Goal: Check status: Check status

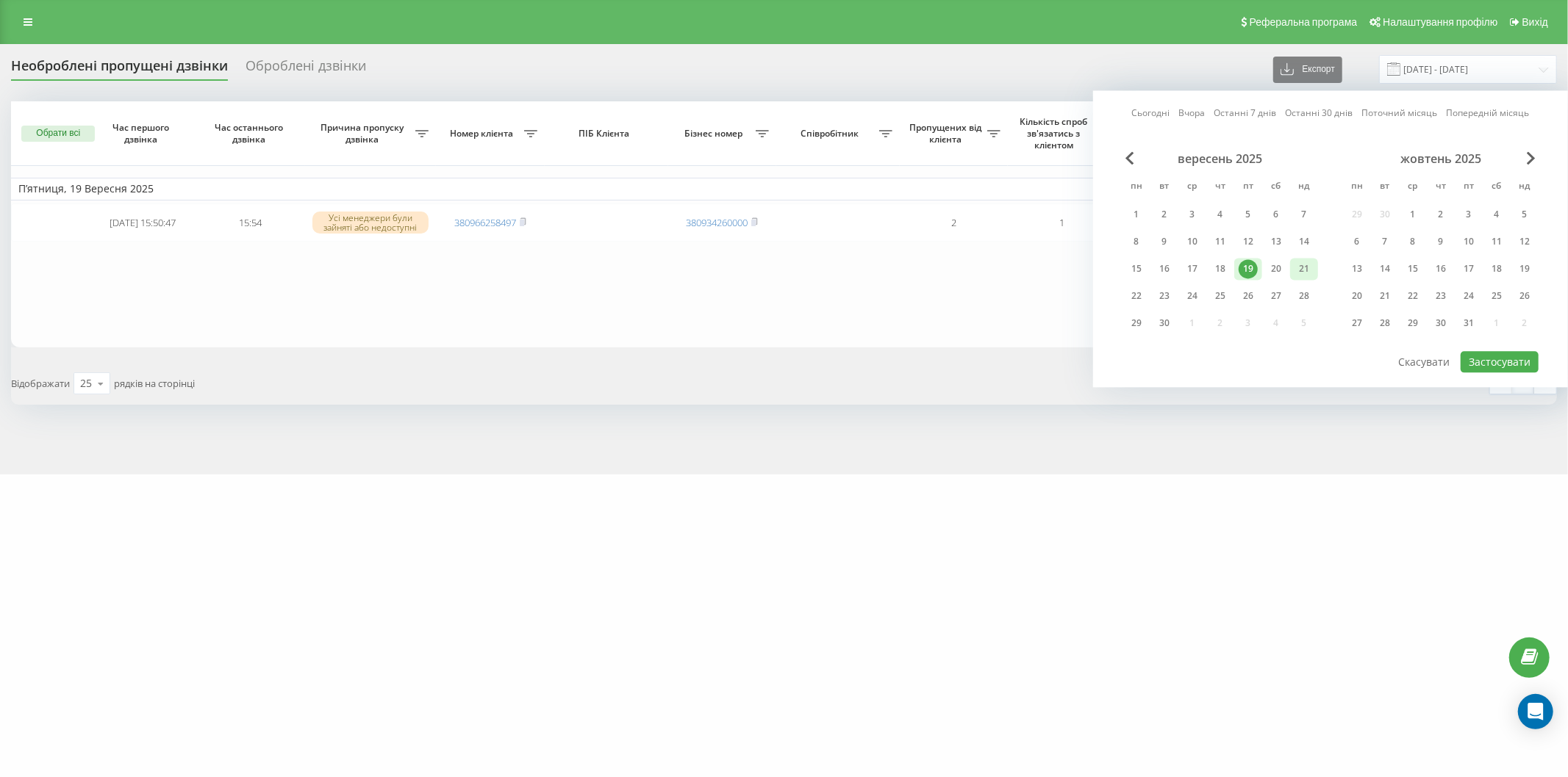
click at [1299, 266] on div "21" at bounding box center [1304, 268] width 19 height 19
click at [1136, 296] on div "22" at bounding box center [1136, 296] width 19 height 19
click at [1505, 356] on button "Застосувати" at bounding box center [1500, 362] width 78 height 22
type input "[DATE] - [DATE]"
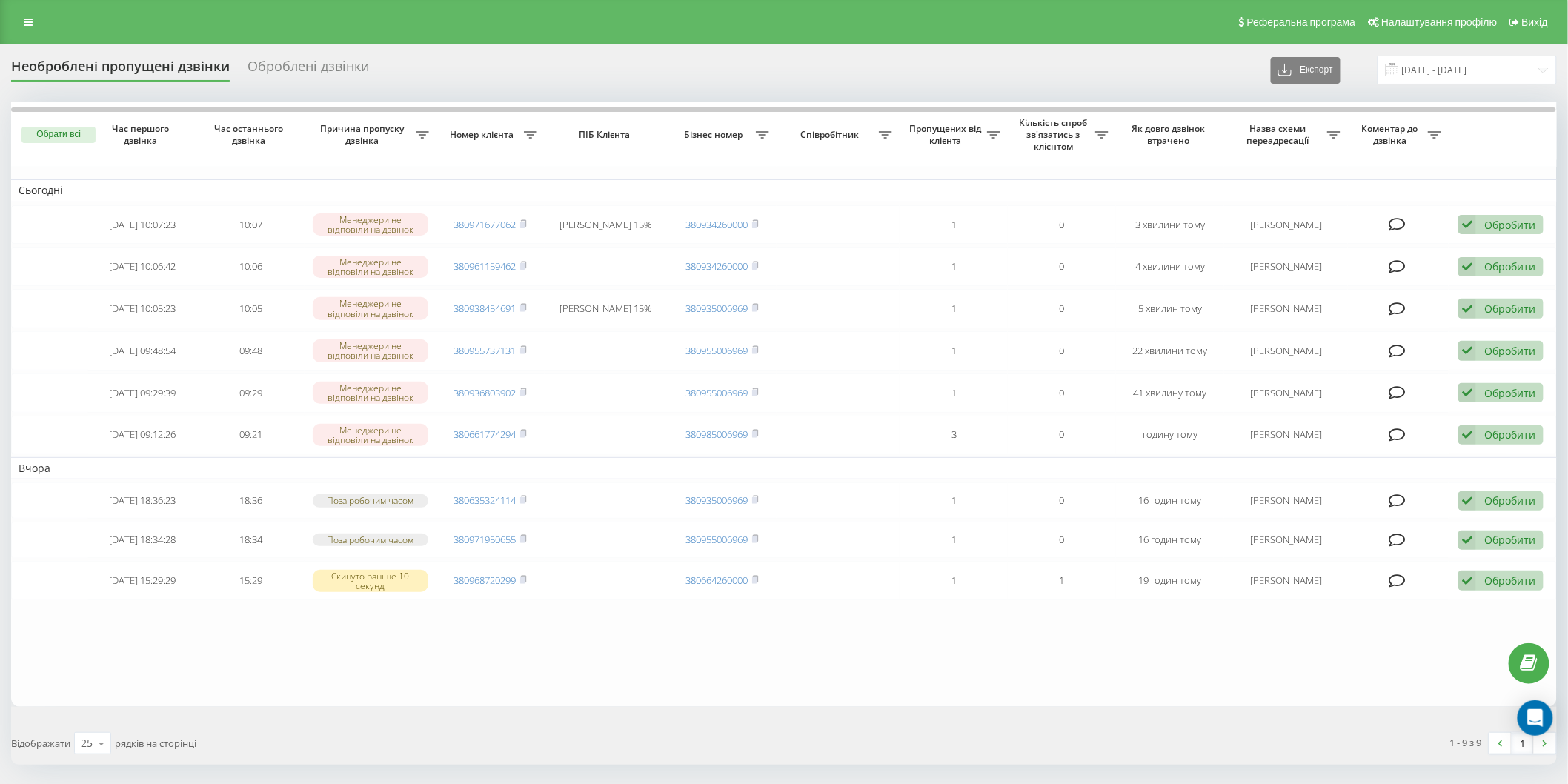
click at [335, 25] on div "Реферальна програма Налаштування профілю Вихід" at bounding box center [784, 22] width 1568 height 45
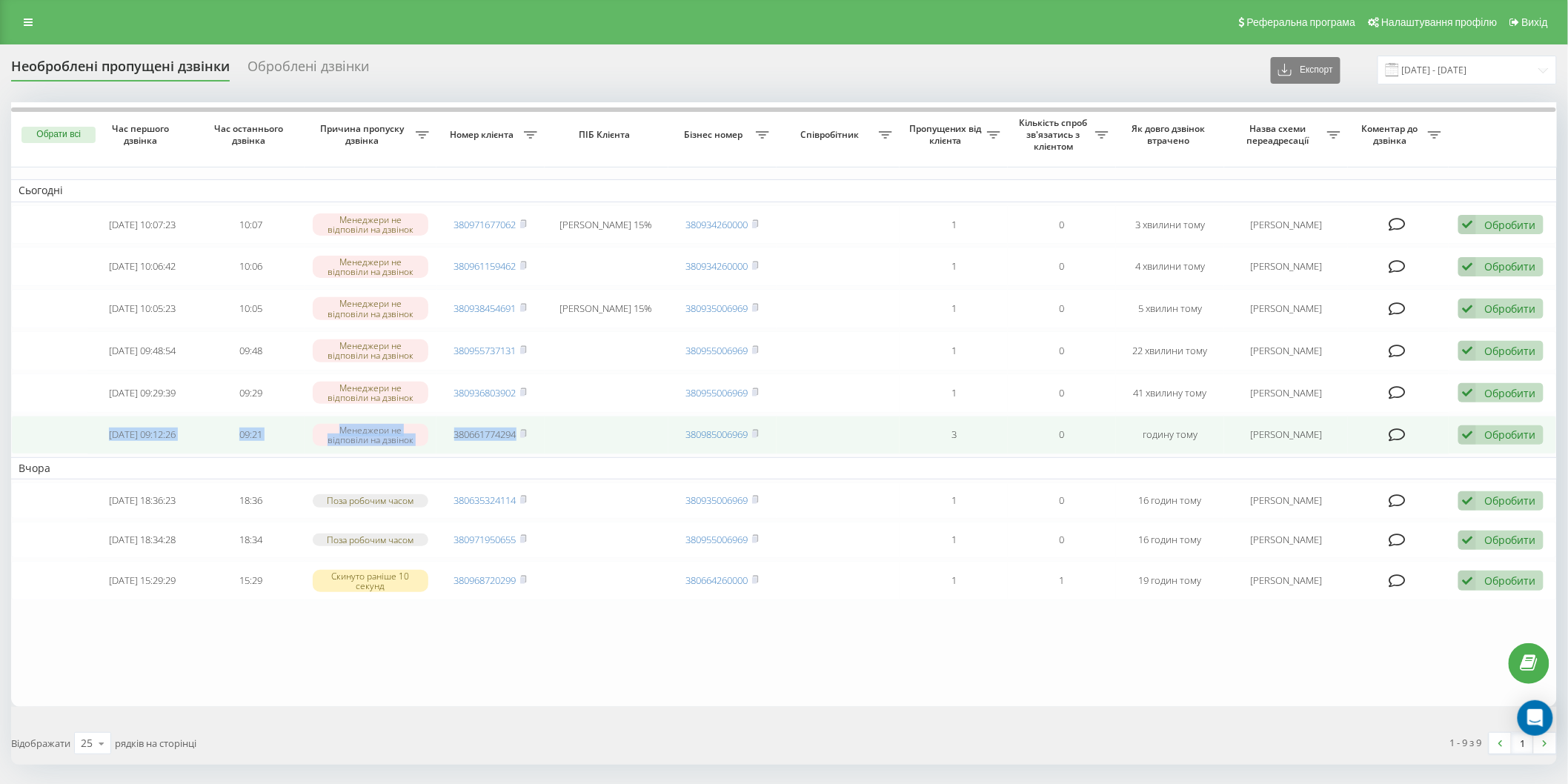
drag, startPoint x: 92, startPoint y: 431, endPoint x: 544, endPoint y: 444, distance: 452.2
click at [544, 444] on tr "[DATE] 09:12:26 09:21 [PERSON_NAME] не відповіли на дзвінок 380661774294 380985…" at bounding box center [784, 435] width 1545 height 39
copy tr "[DATE] 09:12:26 09:21 Менеджери не відповіли на дзвінок 380661774294"
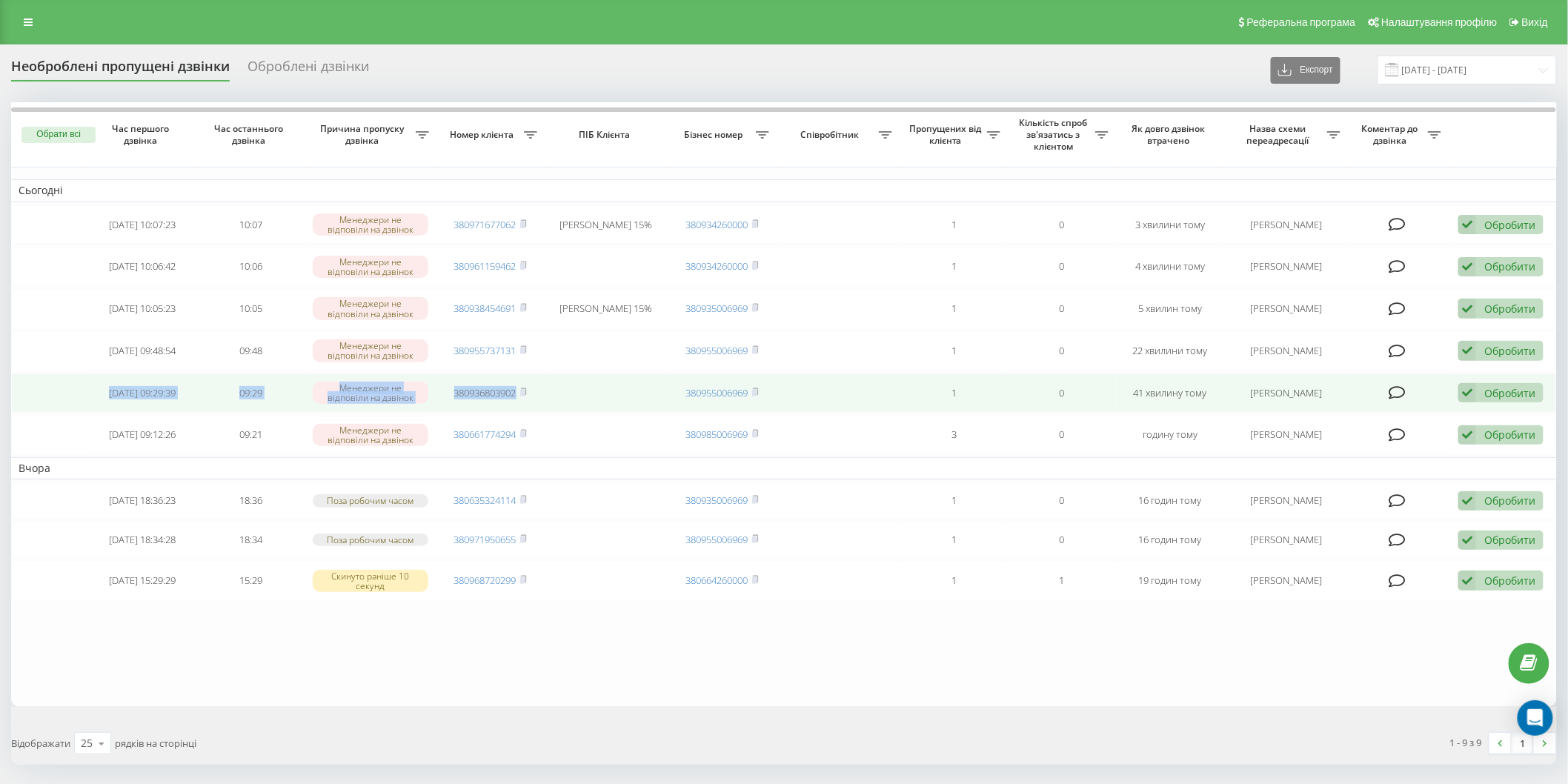
drag, startPoint x: 85, startPoint y: 390, endPoint x: 565, endPoint y: 399, distance: 480.1
click at [565, 399] on tr "[DATE] 09:29:39 09:29 [PERSON_NAME] не відповіли на дзвінок 380936803902 380955…" at bounding box center [784, 393] width 1545 height 39
copy tr "[DATE] 09:29:39 09:29 Менеджери не відповіли на дзвінок 380936803902"
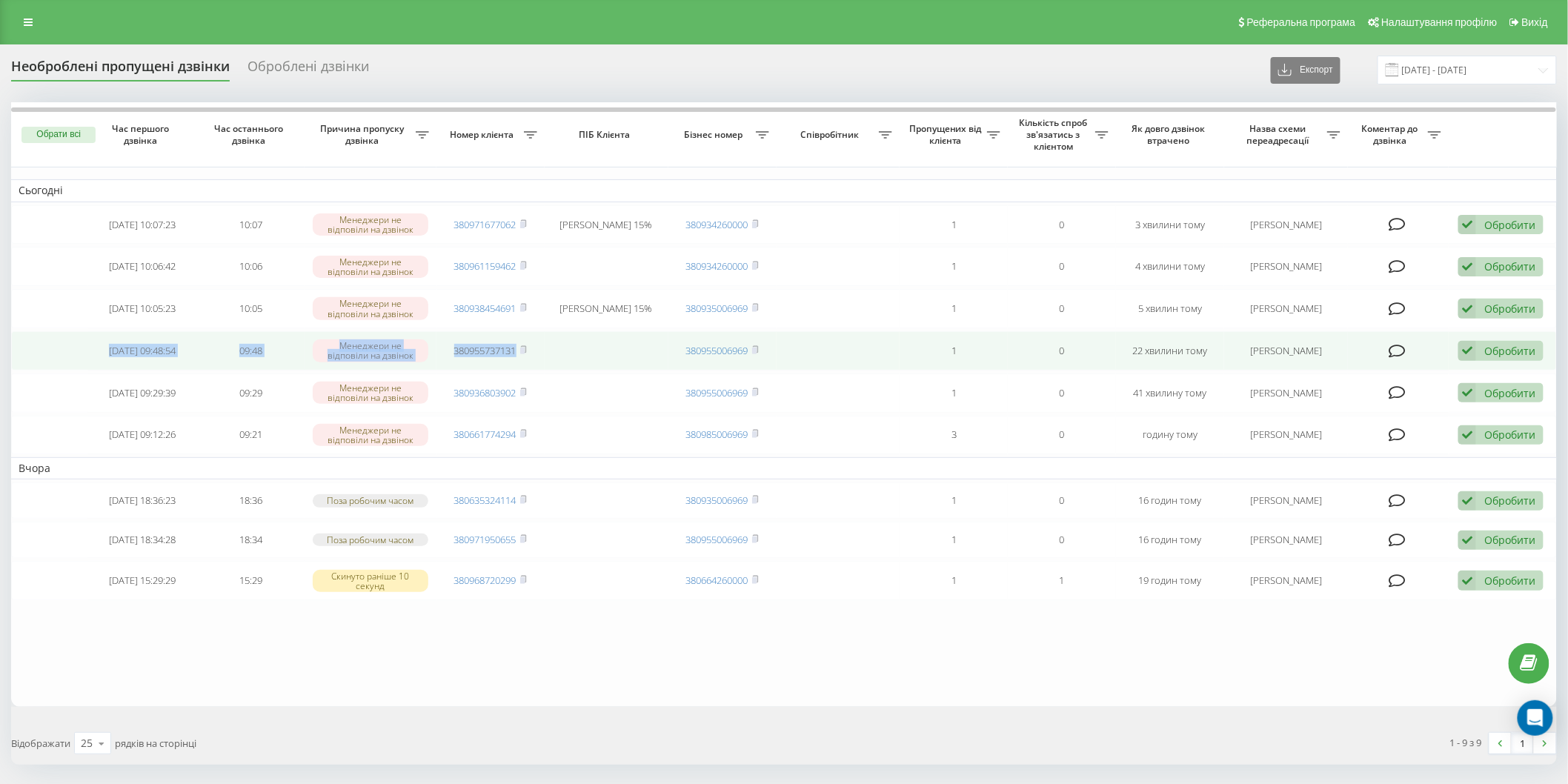
drag, startPoint x: 92, startPoint y: 352, endPoint x: 559, endPoint y: 364, distance: 467.2
click at [559, 364] on tr "[DATE] 09:48:54 09:48 [PERSON_NAME] не відповіли на дзвінок 380955737131 380955…" at bounding box center [784, 350] width 1545 height 39
copy tr "[DATE] 09:48:54 09:48 Менеджери не відповіли на дзвінок 380955737131"
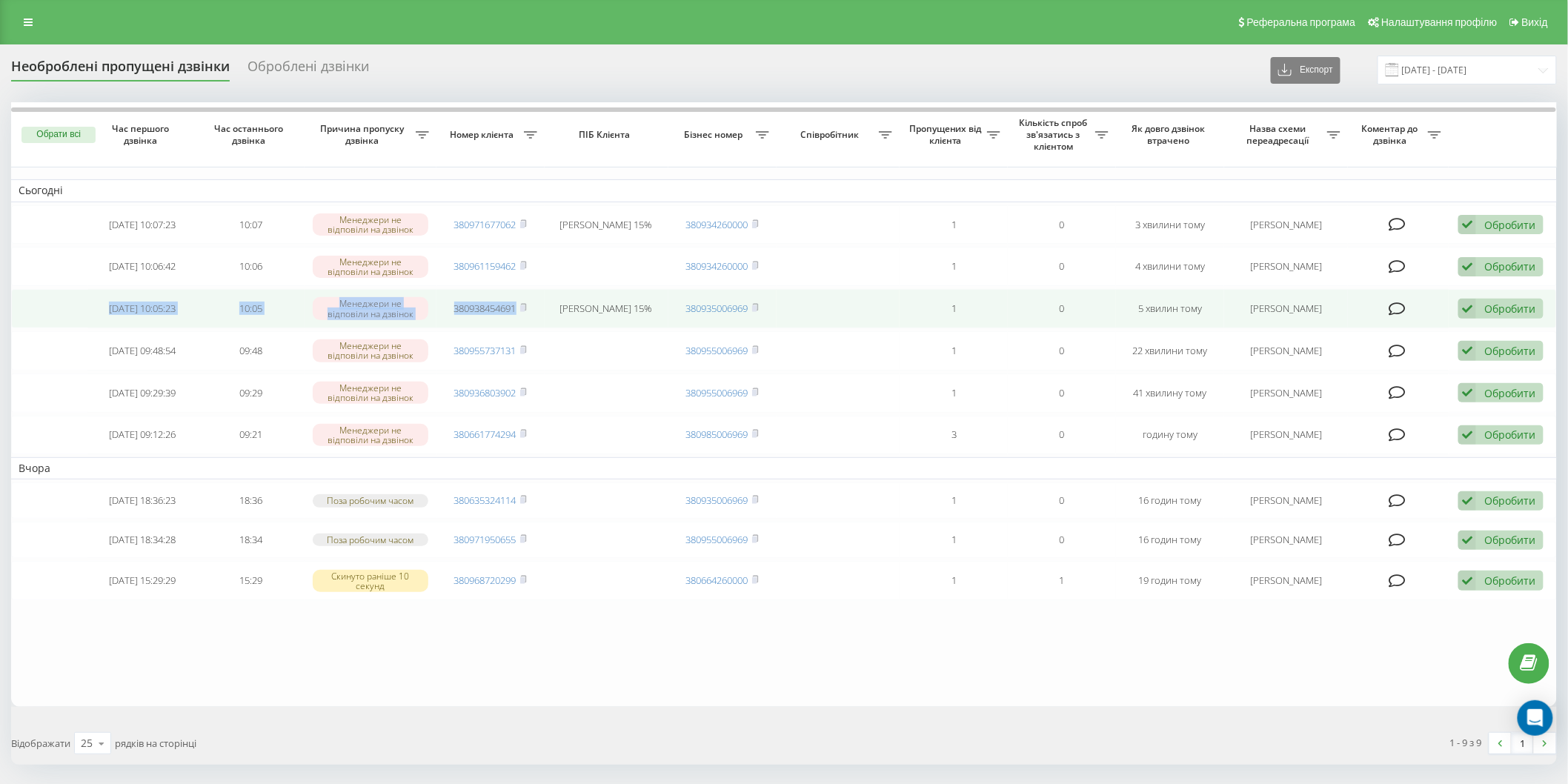
drag, startPoint x: 87, startPoint y: 301, endPoint x: 544, endPoint y: 308, distance: 457.1
click at [544, 308] on tr "[DATE] 10:05:23 10:05 Менеджери не відповіли на дзвінок 380938454691 [PERSON_NA…" at bounding box center [784, 308] width 1545 height 39
copy tr "[DATE] 10:05:23 10:05 Менеджери не відповіли на дзвінок 380938454691"
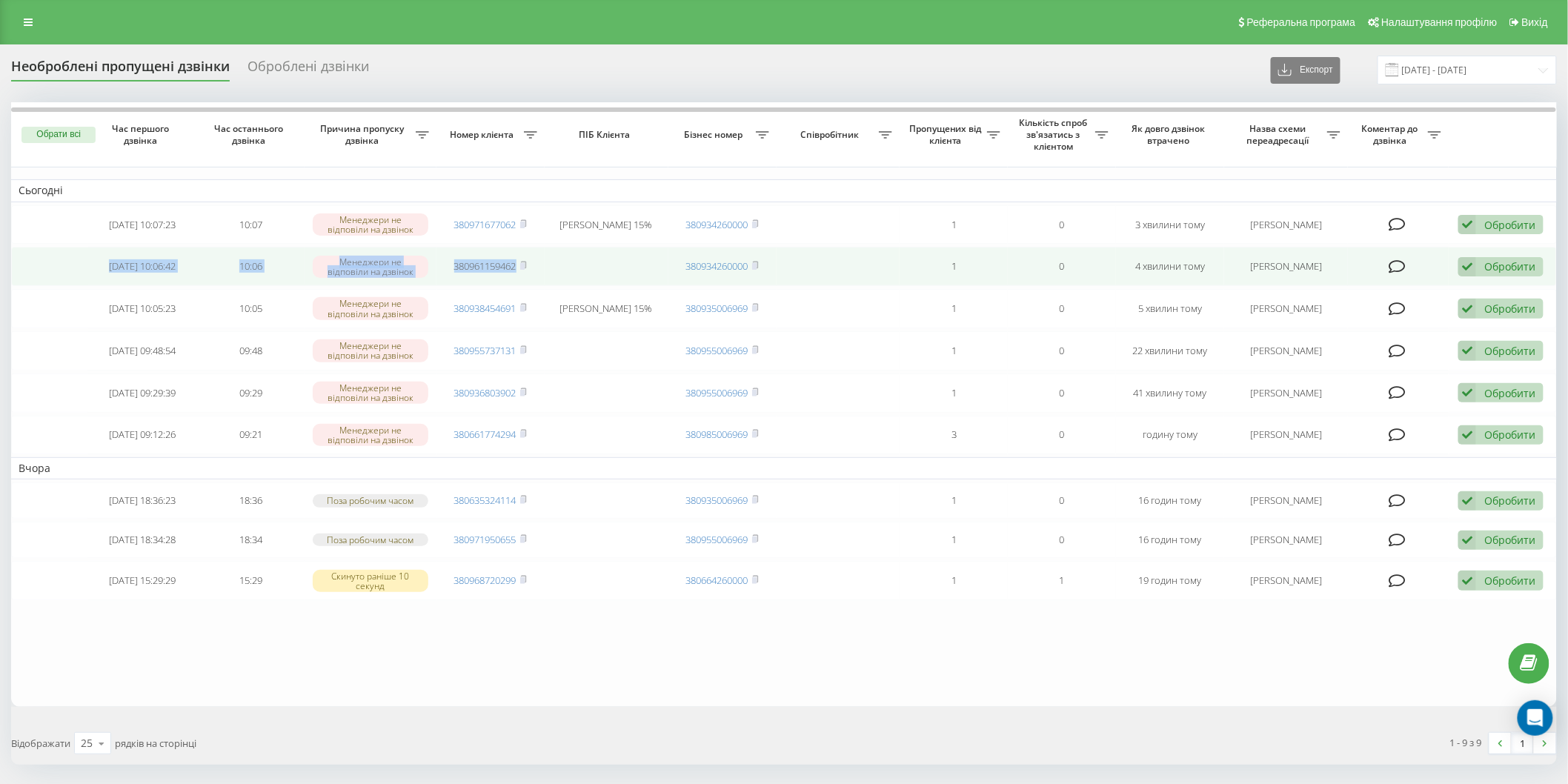
drag, startPoint x: 92, startPoint y: 264, endPoint x: 565, endPoint y: 270, distance: 473.0
click at [565, 270] on tr "[DATE] 10:06:42 10:06 [PERSON_NAME] не відповіли на дзвінок 380961159462 380934…" at bounding box center [784, 266] width 1545 height 39
copy tr "[DATE] 10:06:42 10:06 Менеджери не відповіли на дзвінок 380961159462"
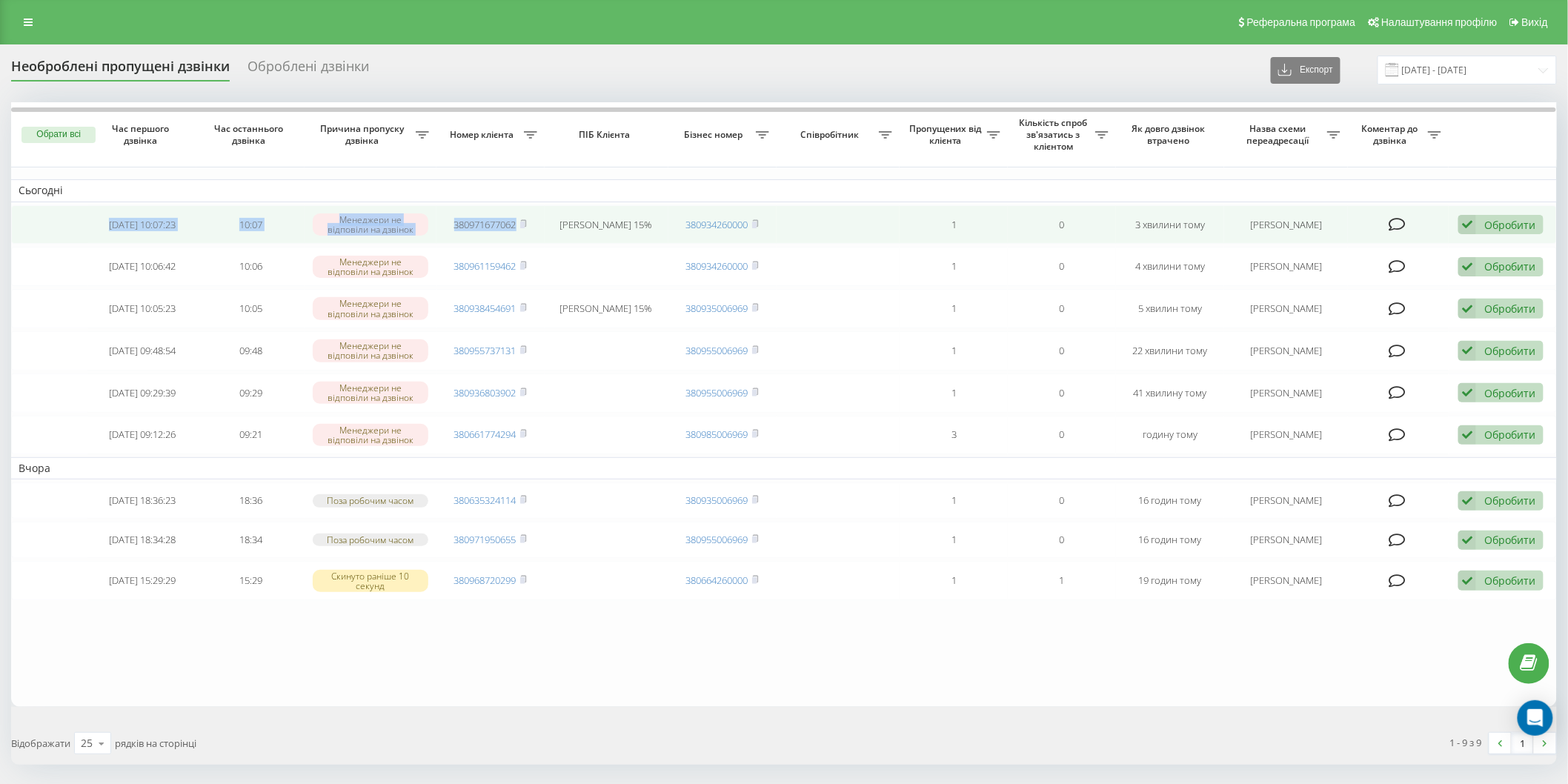
drag, startPoint x: 86, startPoint y: 223, endPoint x: 550, endPoint y: 229, distance: 464.0
click at [550, 229] on tr "[DATE] 10:07:23 10:07 Менеджери не відповіли на дзвінок 380971677062 [PERSON_NA…" at bounding box center [784, 224] width 1545 height 39
copy tr "[DATE] 10:07:23 10:07 Менеджери не відповіли на дзвінок 380971677062"
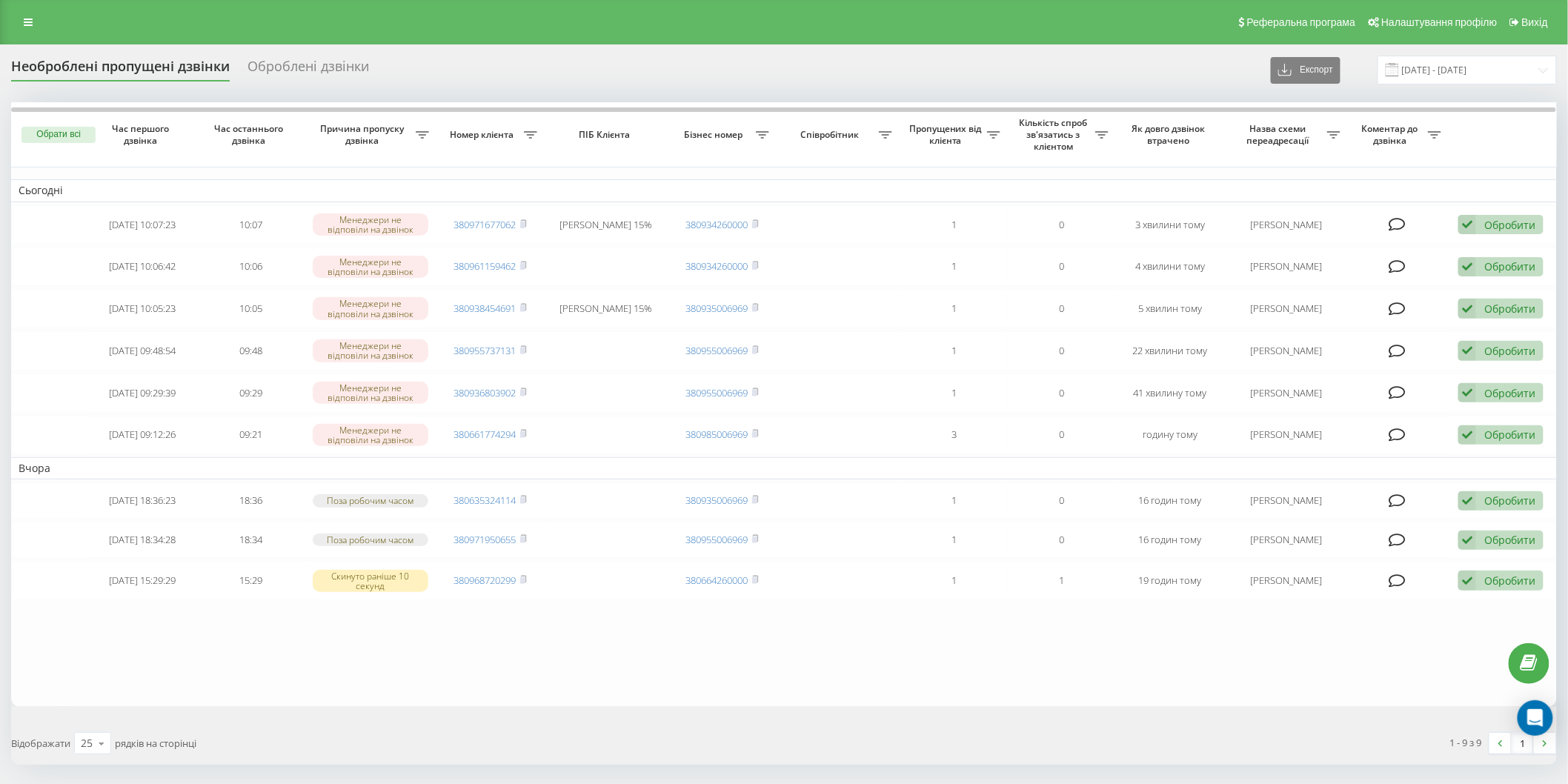
click at [364, 634] on table "Сьогодні [DATE] 10:07:23 10:07 Менеджери не відповіли на дзвінок 380971677062 […" at bounding box center [784, 405] width 1545 height 605
